Goal: Find specific page/section: Find specific page/section

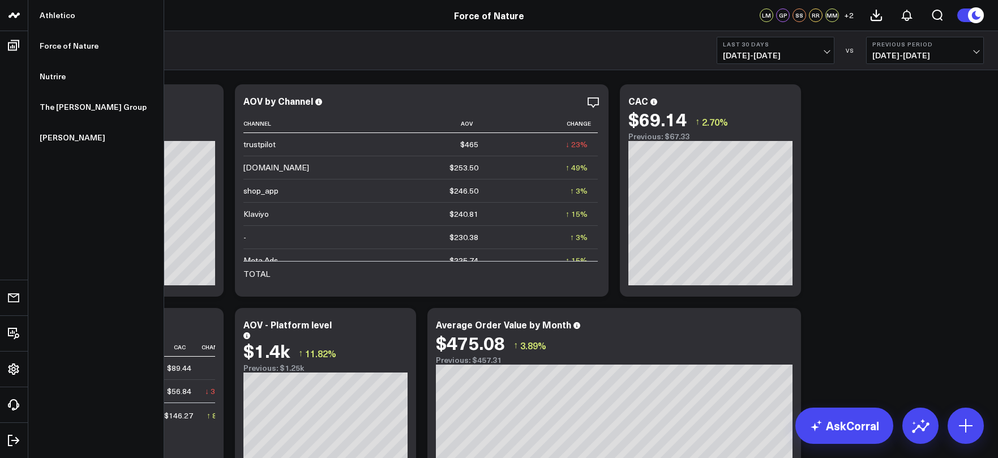
click at [12, 24] on link at bounding box center [14, 15] width 28 height 31
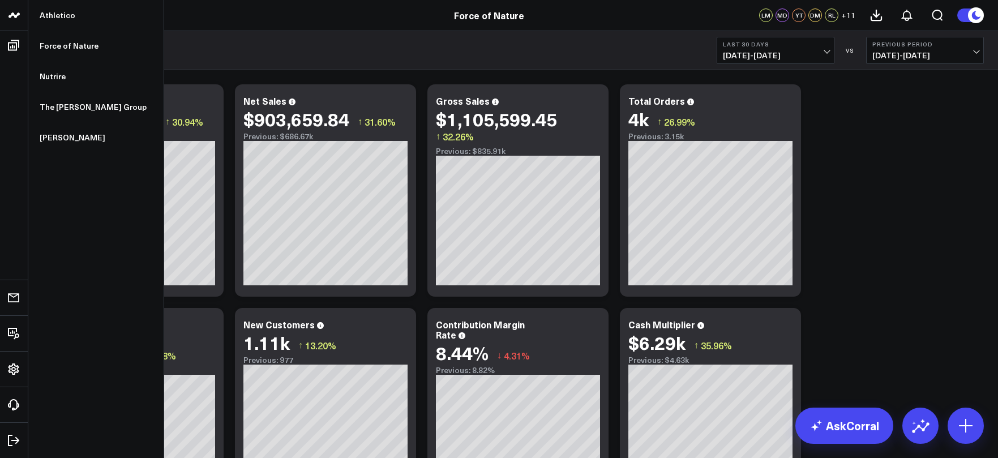
click at [27, 19] on link at bounding box center [14, 15] width 28 height 31
click at [11, 18] on icon at bounding box center [14, 15] width 14 height 14
